Goal: Task Accomplishment & Management: Use online tool/utility

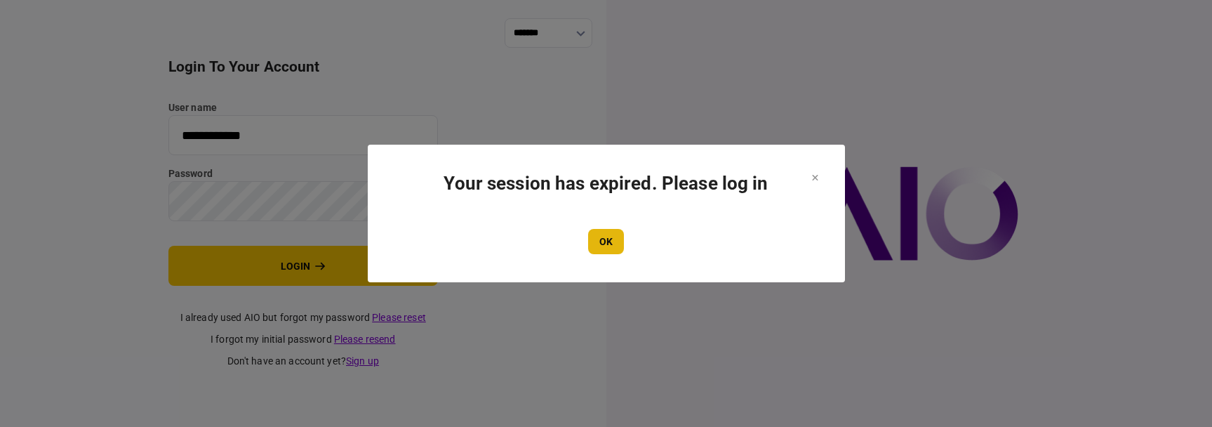
click at [601, 243] on button "OK" at bounding box center [606, 241] width 36 height 25
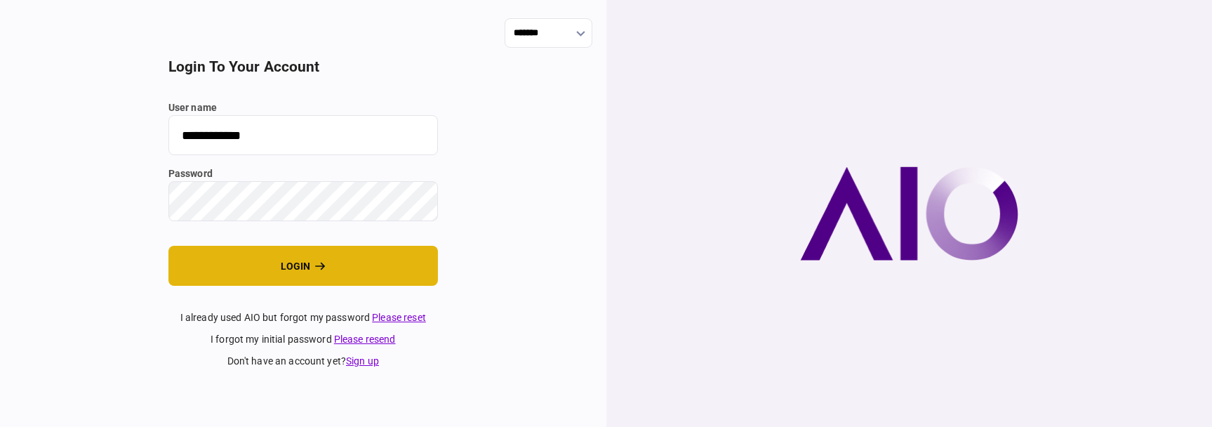
click at [284, 263] on button "login" at bounding box center [303, 266] width 270 height 40
